Goal: Information Seeking & Learning: Check status

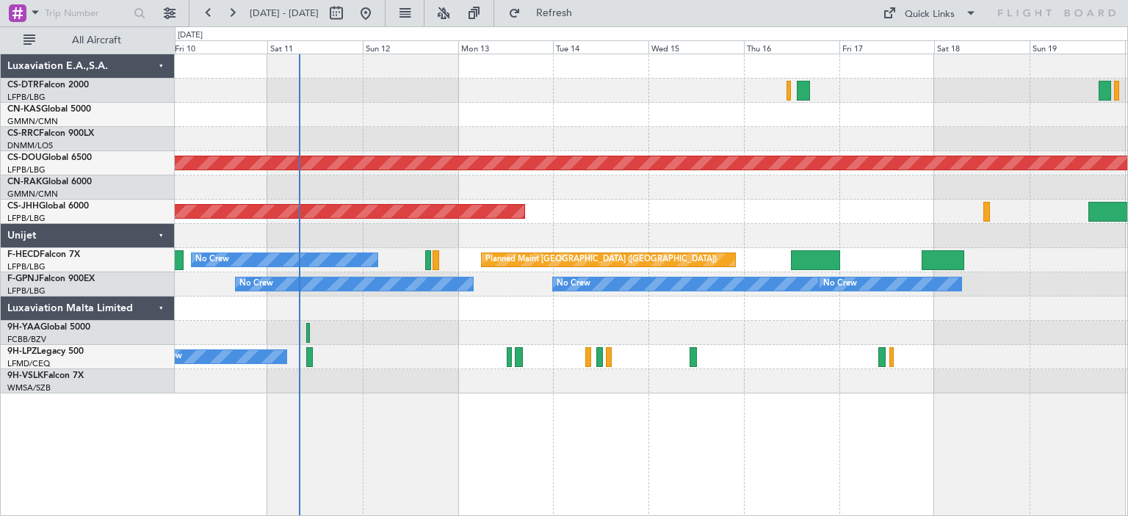
click at [829, 315] on div at bounding box center [651, 309] width 953 height 24
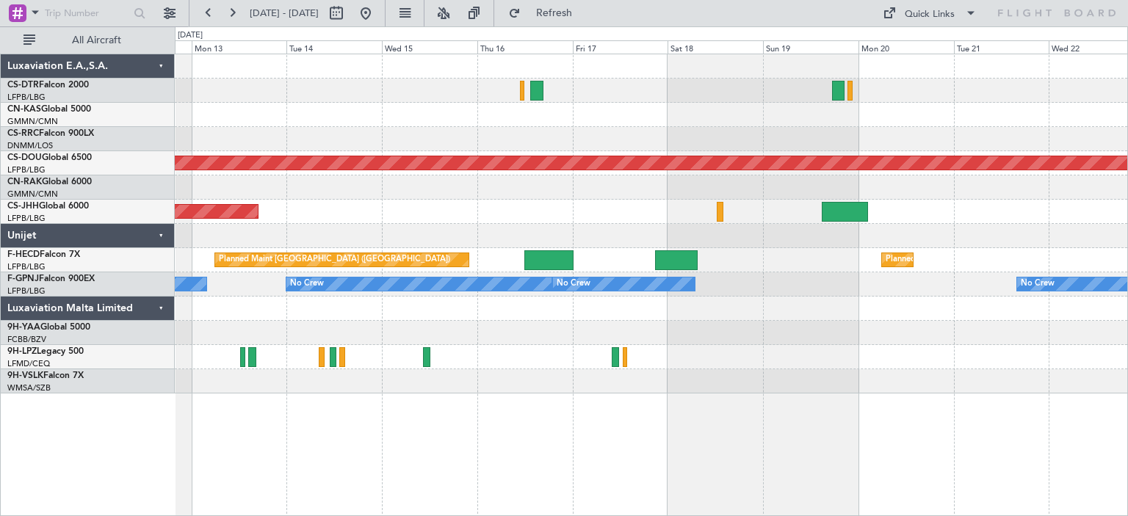
click at [524, 308] on div at bounding box center [651, 309] width 953 height 24
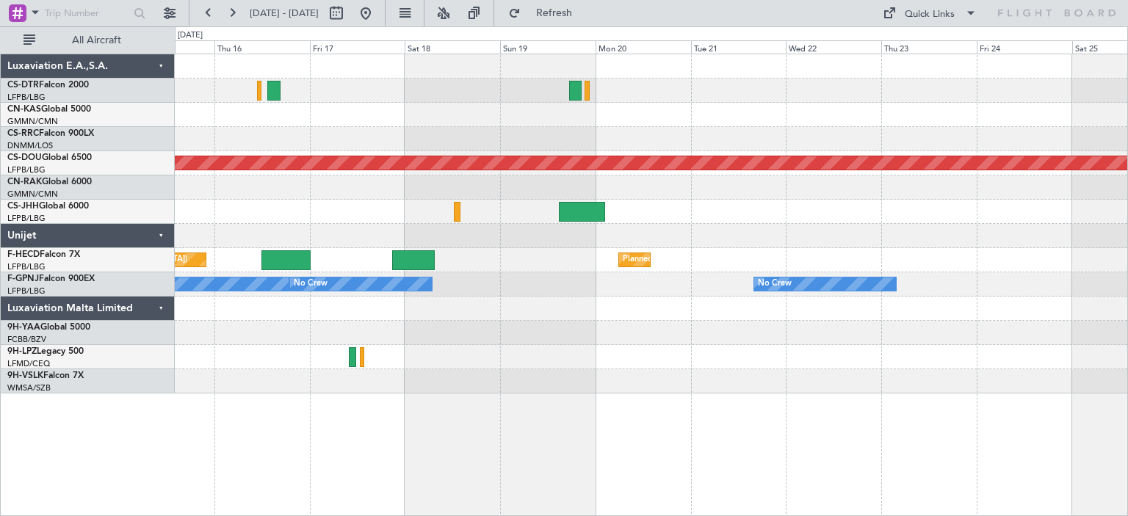
click at [415, 307] on div at bounding box center [651, 309] width 953 height 24
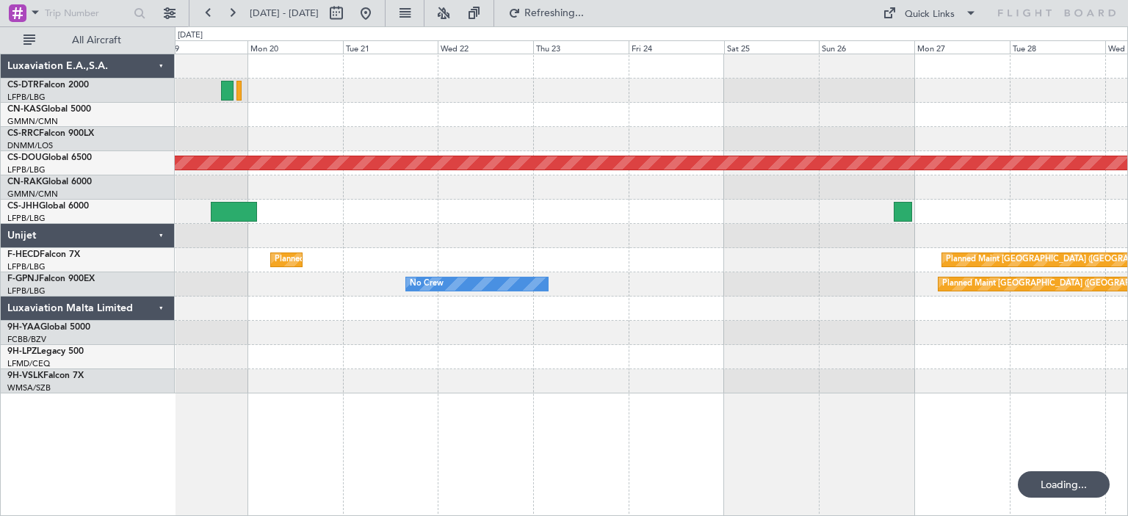
click at [397, 322] on div "Planned Maint London ([GEOGRAPHIC_DATA]) Planned Maint [GEOGRAPHIC_DATA] ([GEOG…" at bounding box center [651, 223] width 953 height 339
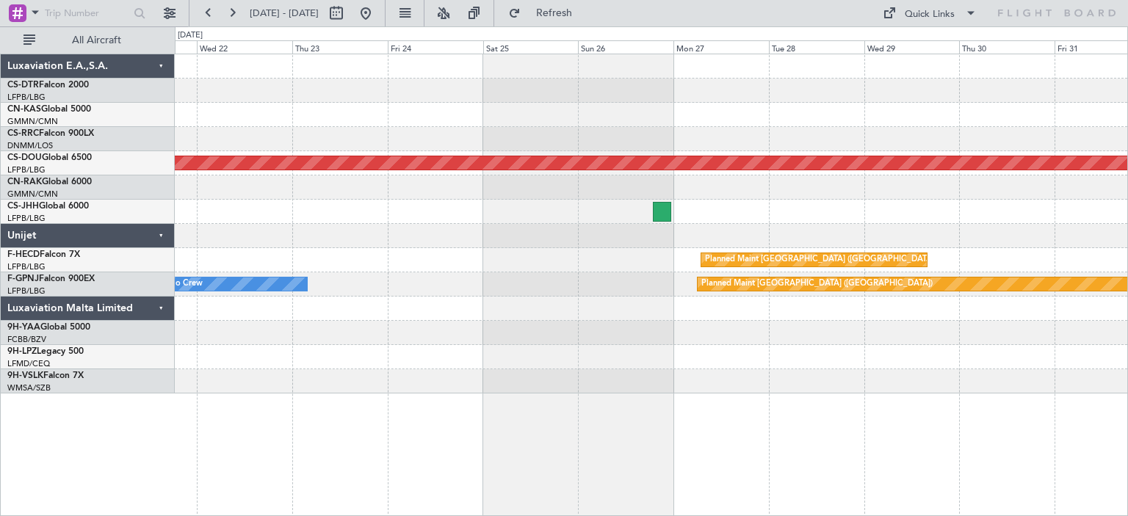
click at [271, 310] on div "Planned Maint London ([GEOGRAPHIC_DATA]) Planned Maint [GEOGRAPHIC_DATA] ([GEOG…" at bounding box center [651, 223] width 953 height 339
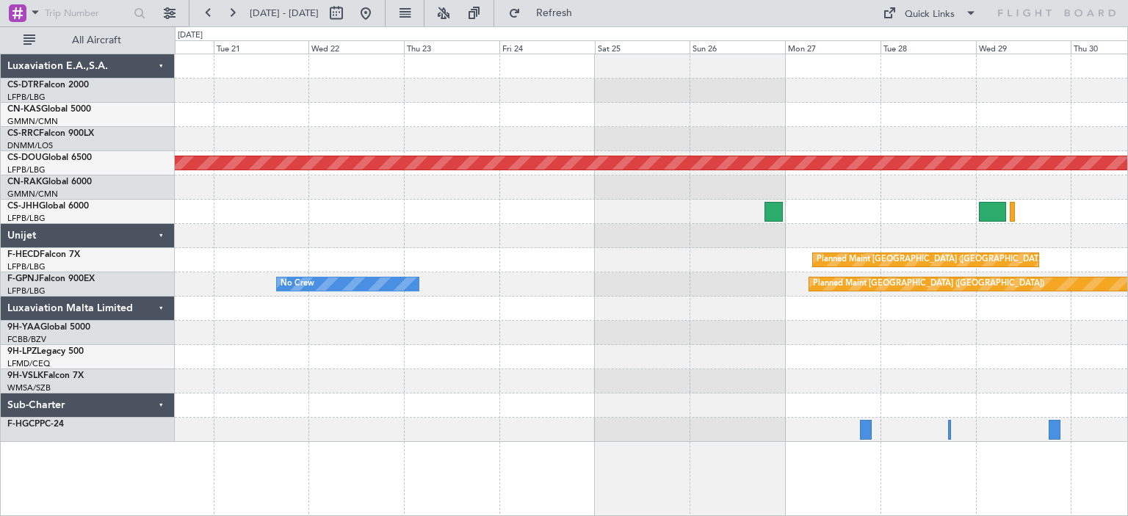
click at [831, 355] on div "Planned Maint London ([GEOGRAPHIC_DATA]) Planned Maint [GEOGRAPHIC_DATA] ([GEOG…" at bounding box center [651, 248] width 953 height 388
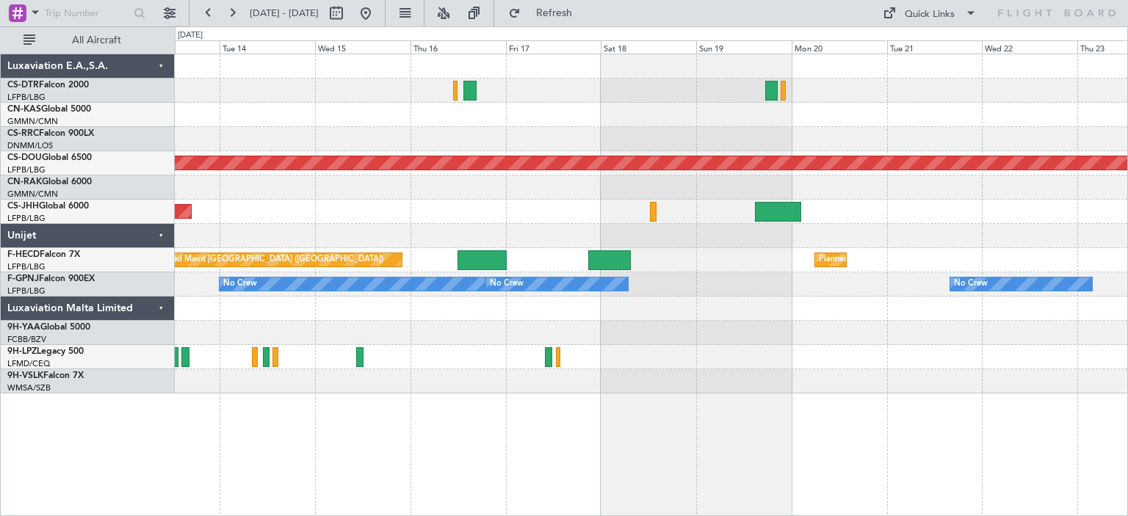
click at [843, 402] on div "Planned Maint London ([GEOGRAPHIC_DATA]) Planned Maint [GEOGRAPHIC_DATA] ([GEOG…" at bounding box center [651, 285] width 953 height 463
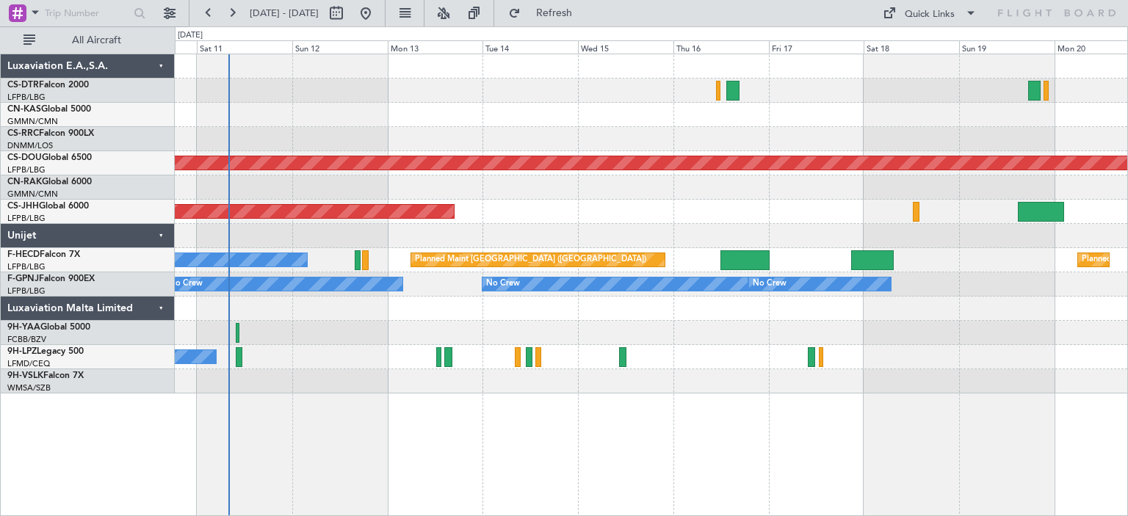
click at [658, 352] on div "Planned Maint Lagos ([PERSON_NAME]) Planned Maint [GEOGRAPHIC_DATA] ([GEOGRAPHI…" at bounding box center [651, 223] width 953 height 339
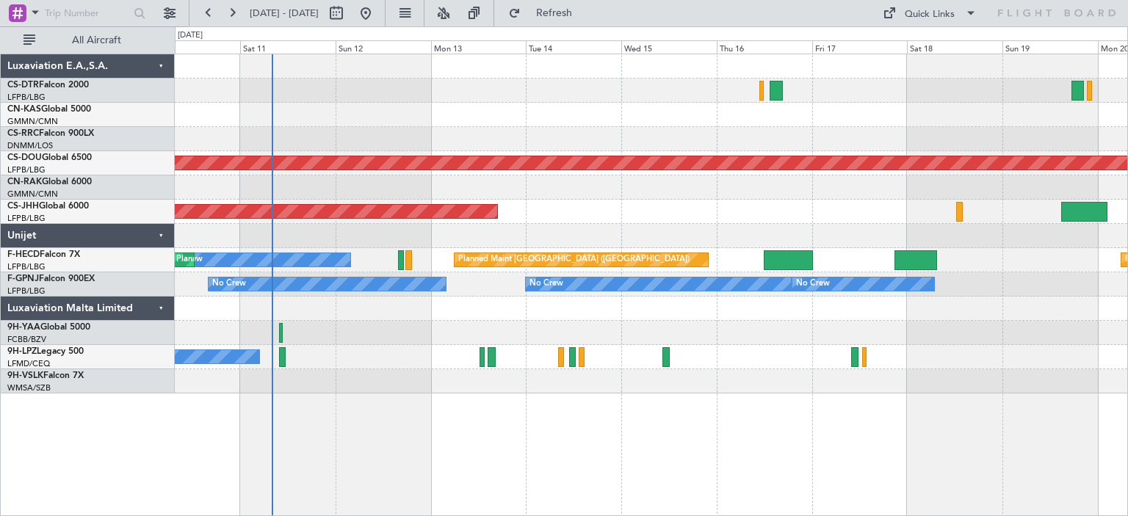
click at [491, 317] on div at bounding box center [651, 309] width 953 height 24
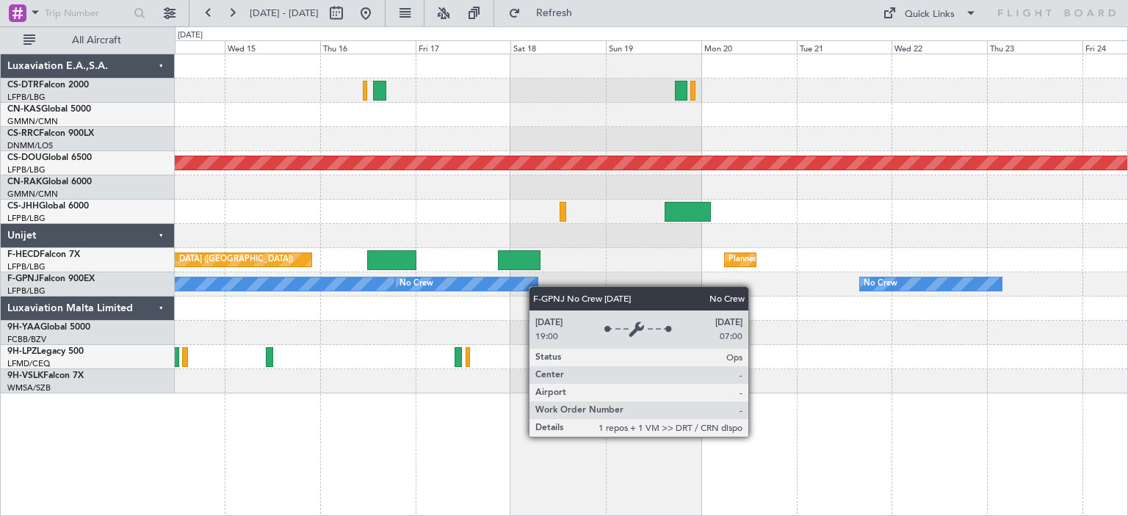
click at [502, 284] on div "Planned Maint London ([GEOGRAPHIC_DATA]) Planned Maint [GEOGRAPHIC_DATA] ([GEOG…" at bounding box center [651, 223] width 953 height 339
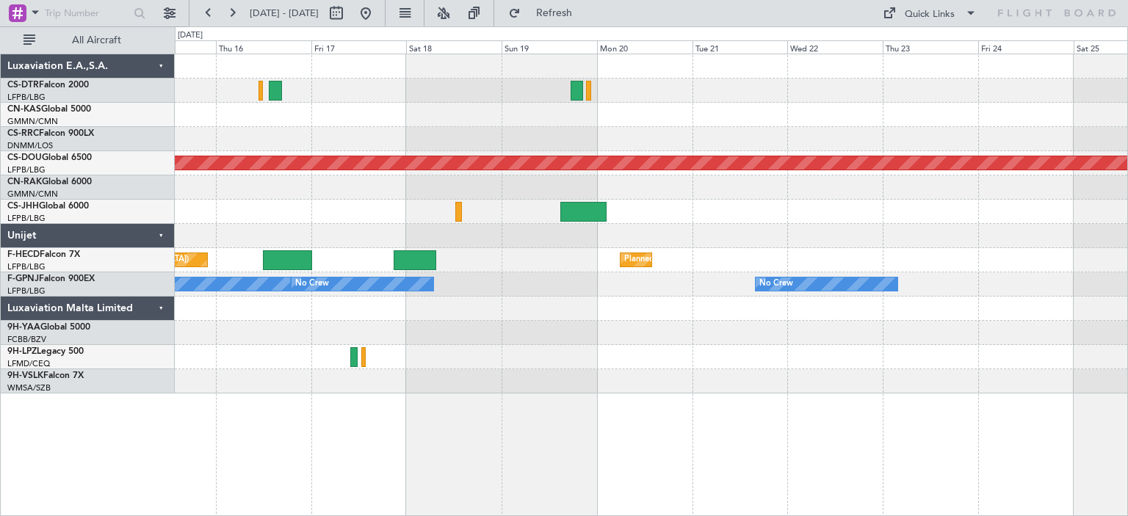
click at [536, 294] on div "No Crew No Crew No Crew Planned Maint [GEOGRAPHIC_DATA] ([GEOGRAPHIC_DATA]) No …" at bounding box center [651, 285] width 953 height 24
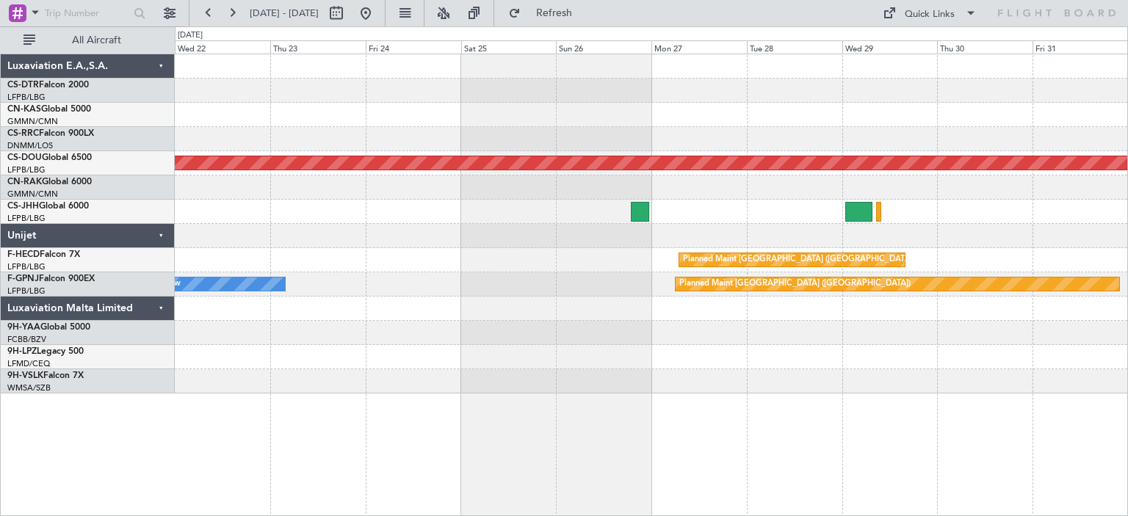
click at [629, 273] on div "Planned Maint [GEOGRAPHIC_DATA] ([GEOGRAPHIC_DATA]) Planned Maint [GEOGRAPHIC_D…" at bounding box center [651, 223] width 953 height 339
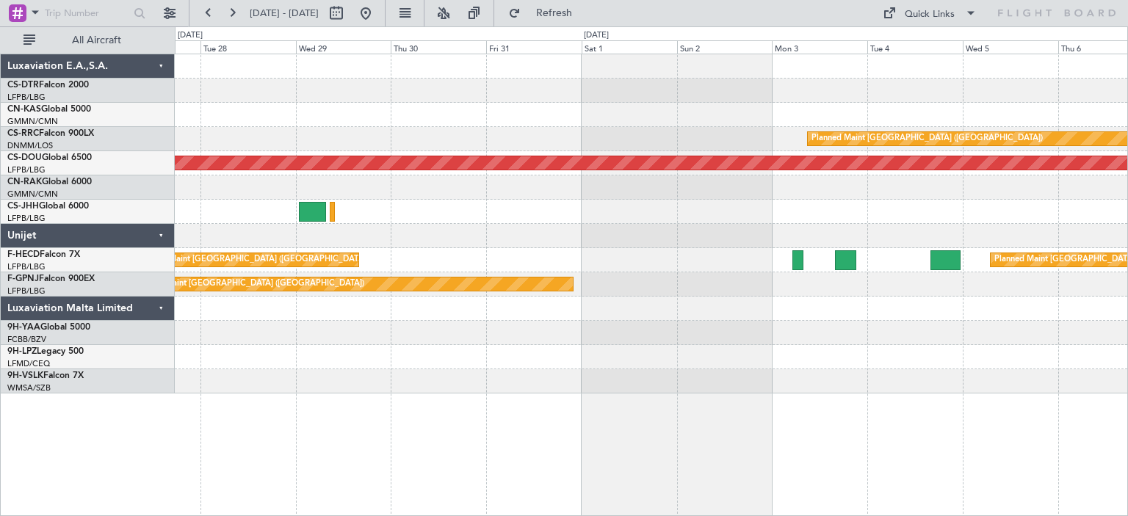
click at [220, 220] on div "Planned Maint [GEOGRAPHIC_DATA] ([GEOGRAPHIC_DATA]) Planned Maint [GEOGRAPHIC_D…" at bounding box center [651, 223] width 953 height 339
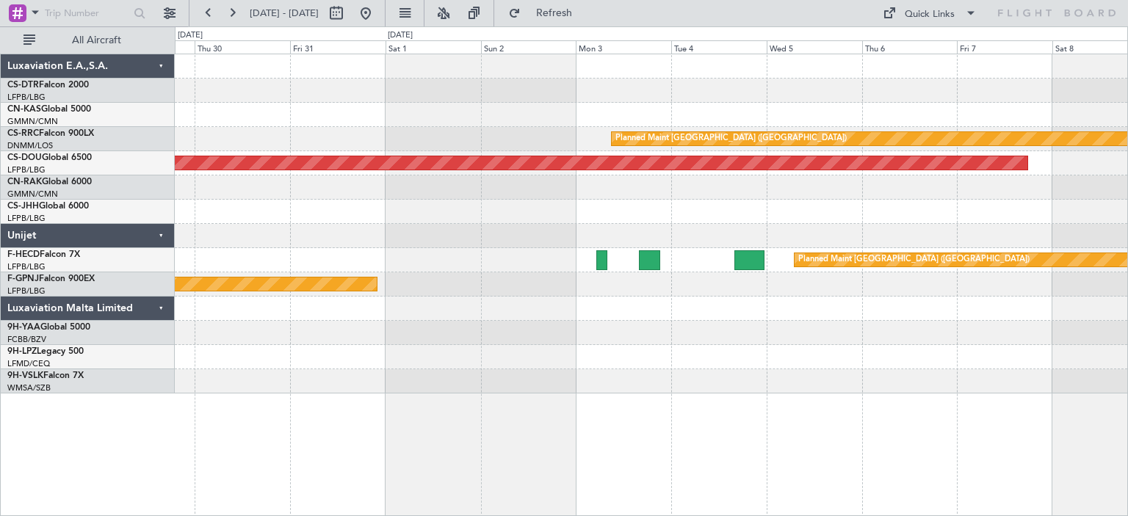
click at [220, 230] on div at bounding box center [651, 236] width 953 height 24
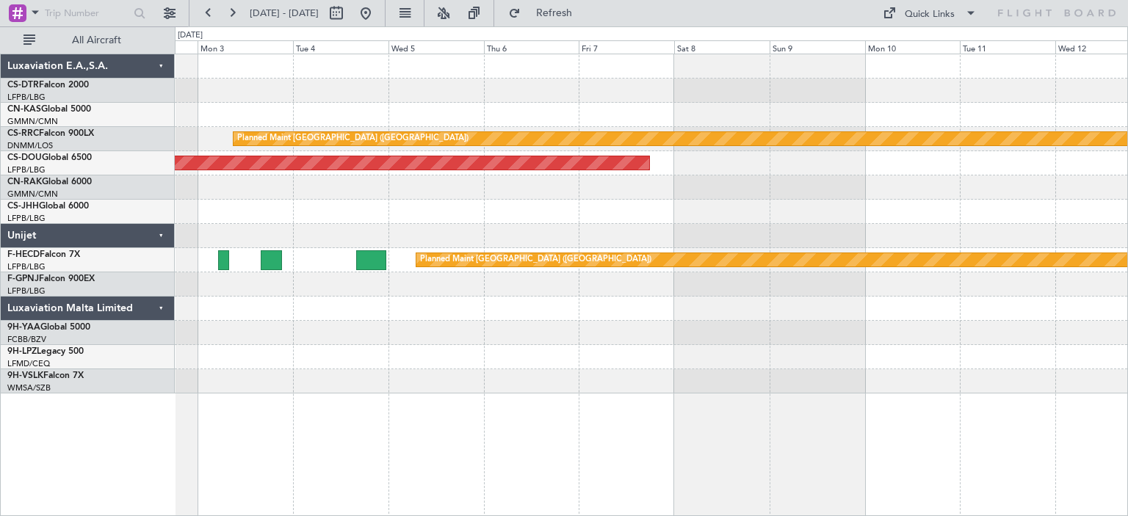
click at [242, 269] on div "Planned Maint [GEOGRAPHIC_DATA] ([GEOGRAPHIC_DATA]) Planned Maint [GEOGRAPHIC_D…" at bounding box center [651, 223] width 953 height 339
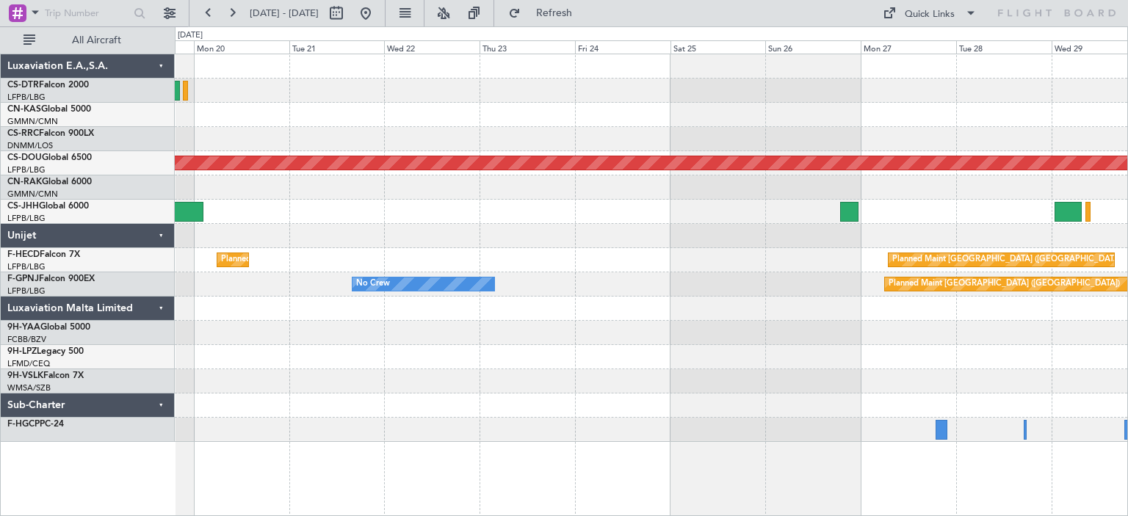
click at [954, 331] on div "Planned Maint London ([GEOGRAPHIC_DATA]) Planned Maint [GEOGRAPHIC_DATA] ([GEOG…" at bounding box center [651, 248] width 953 height 388
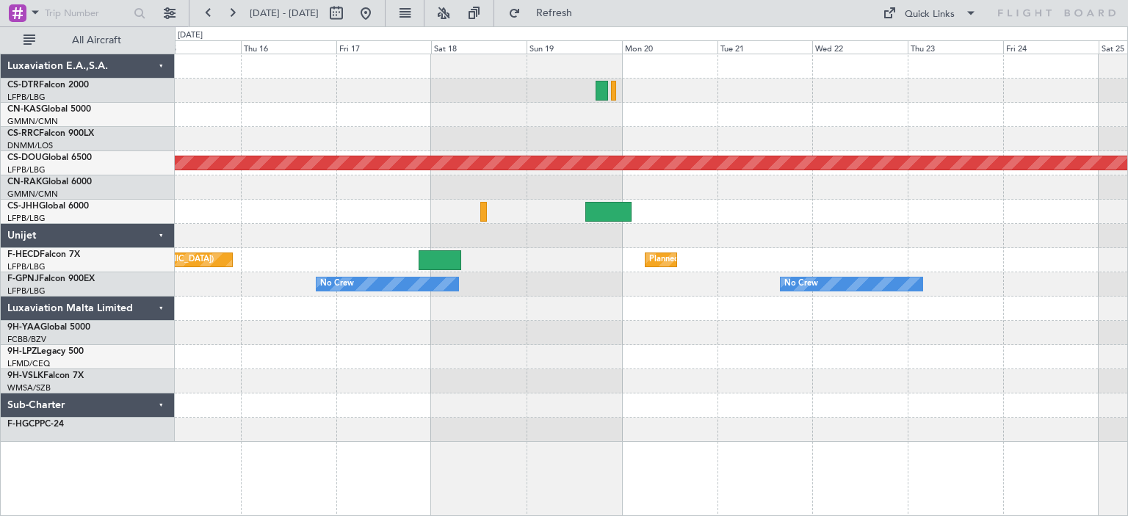
click at [1017, 323] on div "Planned Maint London ([GEOGRAPHIC_DATA]) Planned Maint [GEOGRAPHIC_DATA] ([GEOG…" at bounding box center [651, 248] width 953 height 388
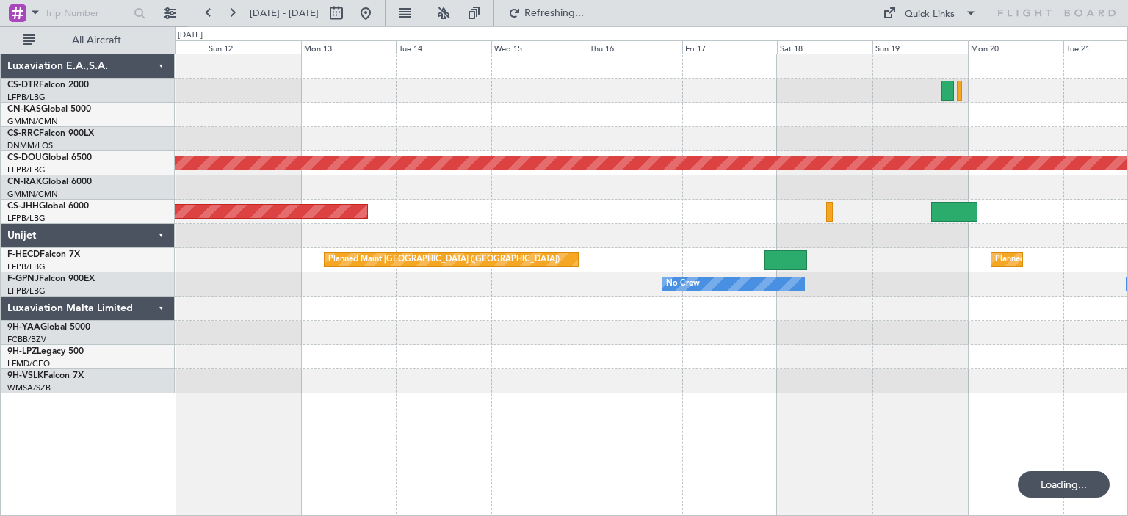
click at [951, 279] on div "Planned Maint London ([GEOGRAPHIC_DATA]) Planned Maint [GEOGRAPHIC_DATA] ([GEOG…" at bounding box center [651, 223] width 953 height 339
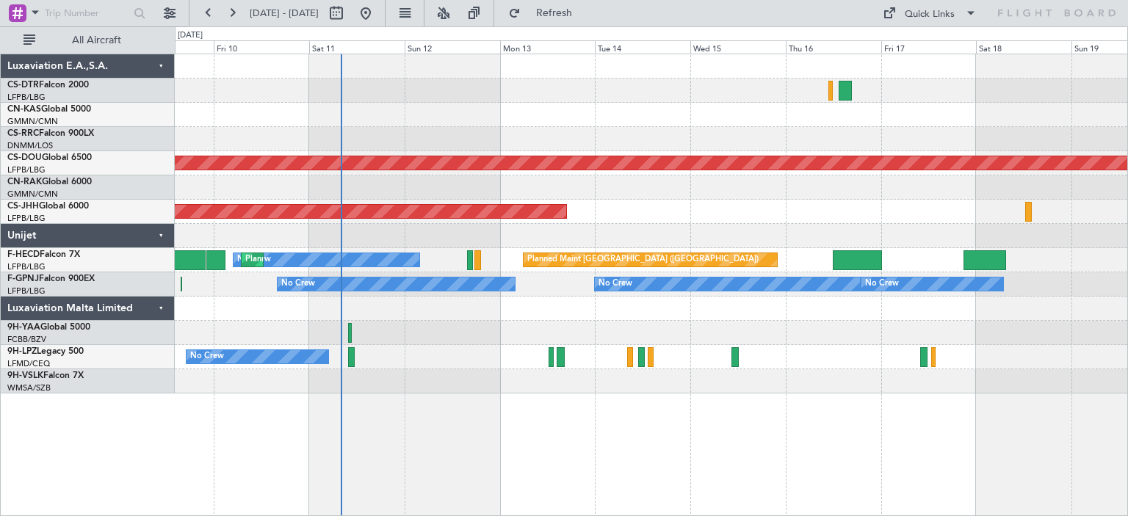
click at [571, 317] on div "Planned Maint Lagos ([PERSON_NAME]) Planned Maint [GEOGRAPHIC_DATA] ([GEOGRAPHI…" at bounding box center [651, 223] width 953 height 339
